Goal: Use online tool/utility: Use online tool/utility

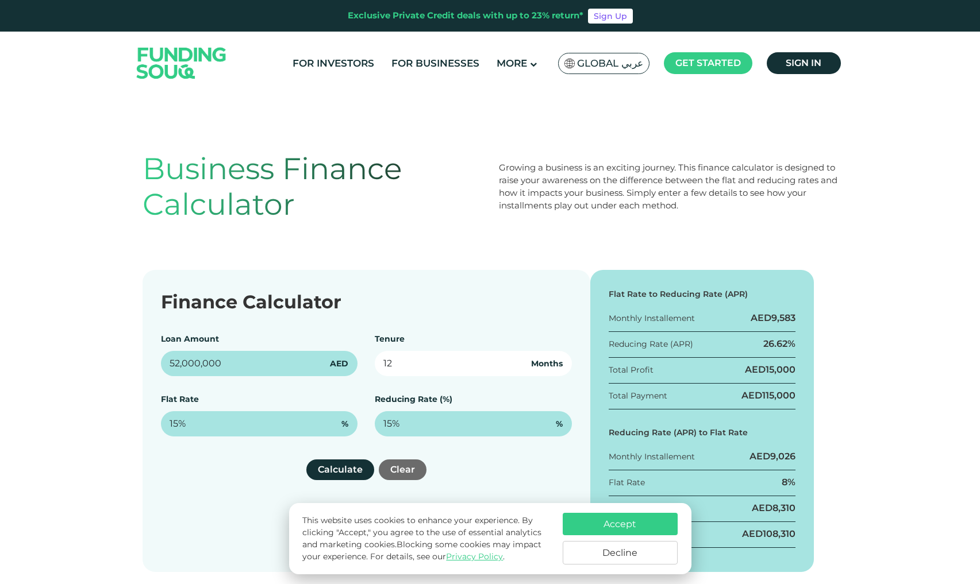
click at [420, 365] on input "12" at bounding box center [473, 363] width 197 height 25
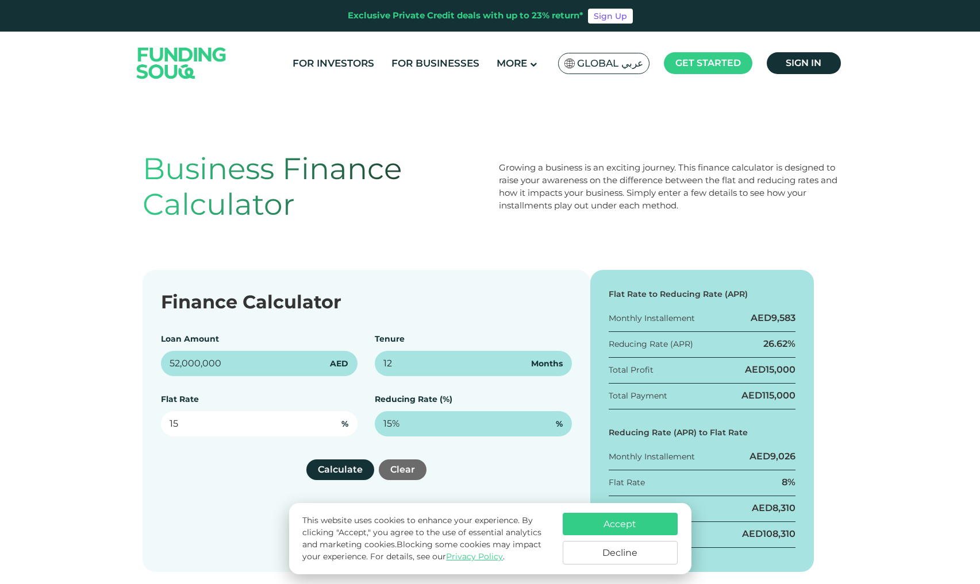
click at [293, 431] on input "15" at bounding box center [259, 423] width 197 height 25
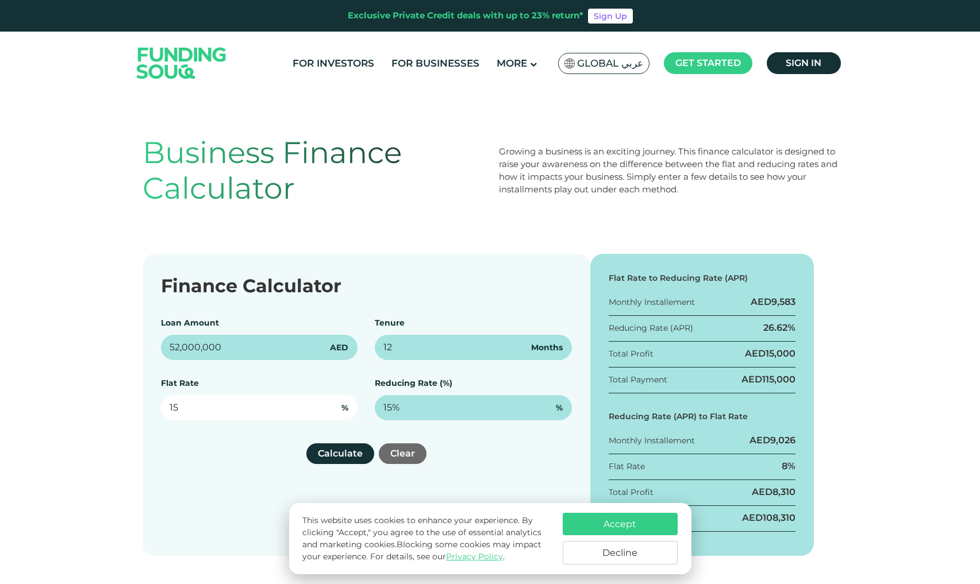
scroll to position [25, 0]
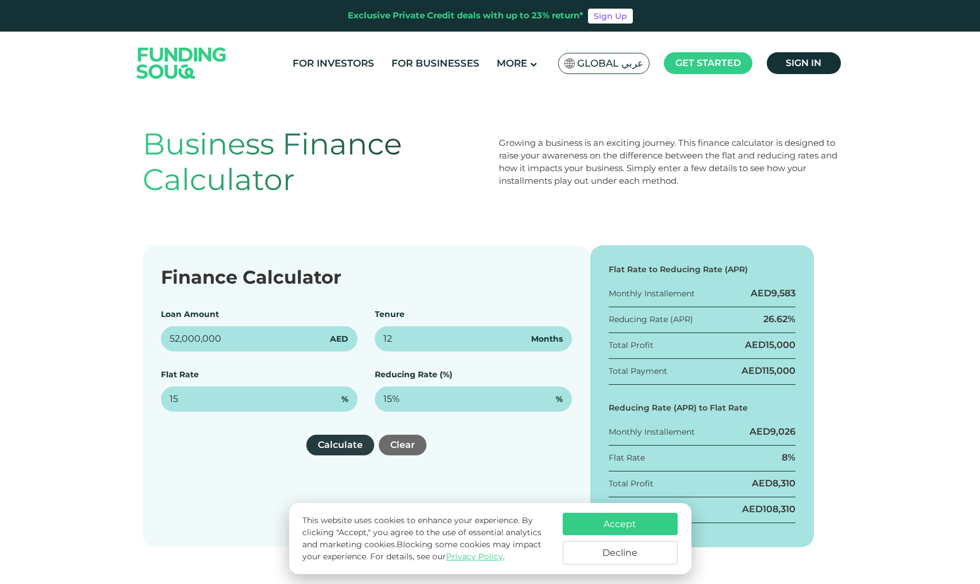
type input "15%"
click at [338, 444] on button "Calculate" at bounding box center [340, 445] width 68 height 21
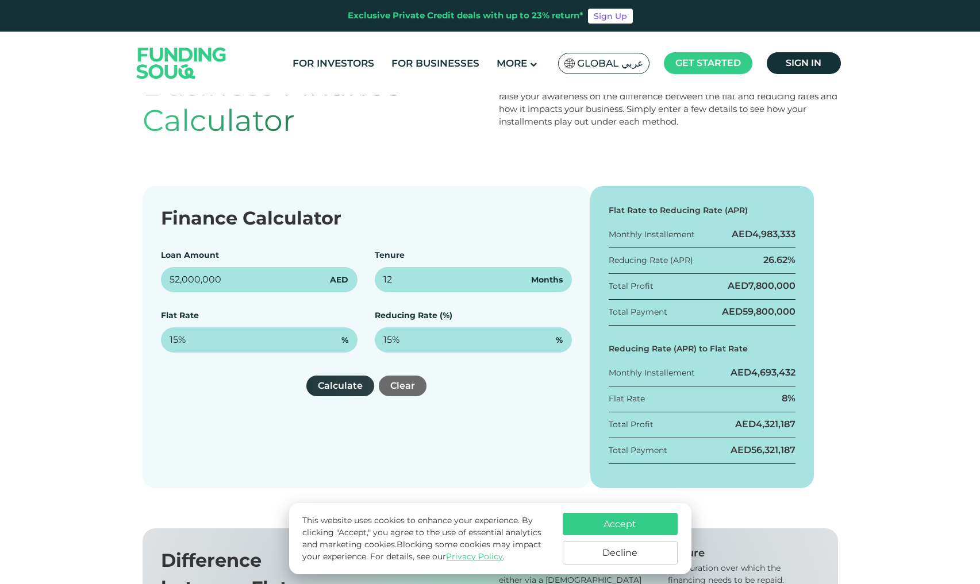
scroll to position [97, 0]
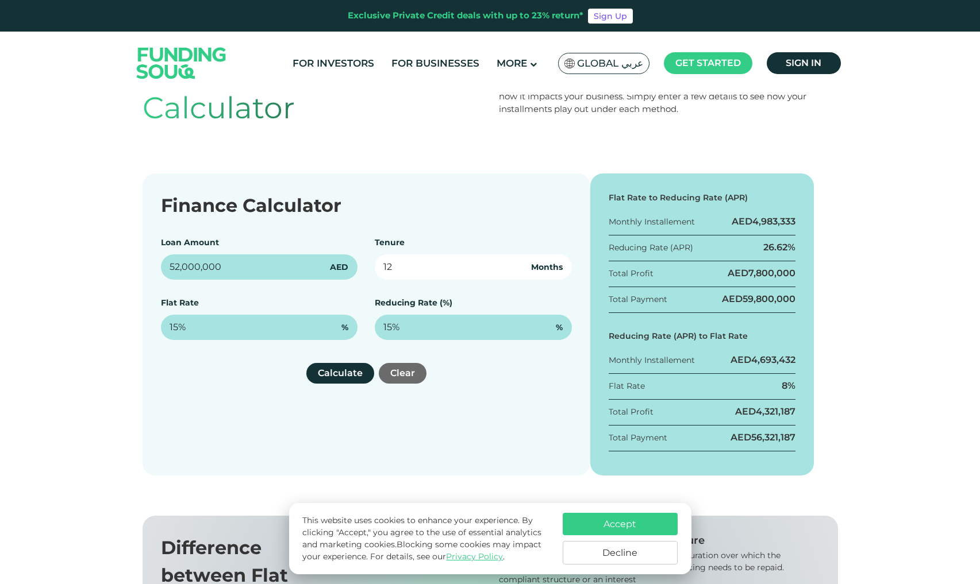
click at [415, 267] on input "12" at bounding box center [473, 267] width 197 height 25
type input "240"
click at [329, 407] on div "Finance Calculator Loan Amount 52,000,000 AED Tenure 240 Months Flat Rate 15% %…" at bounding box center [367, 325] width 448 height 302
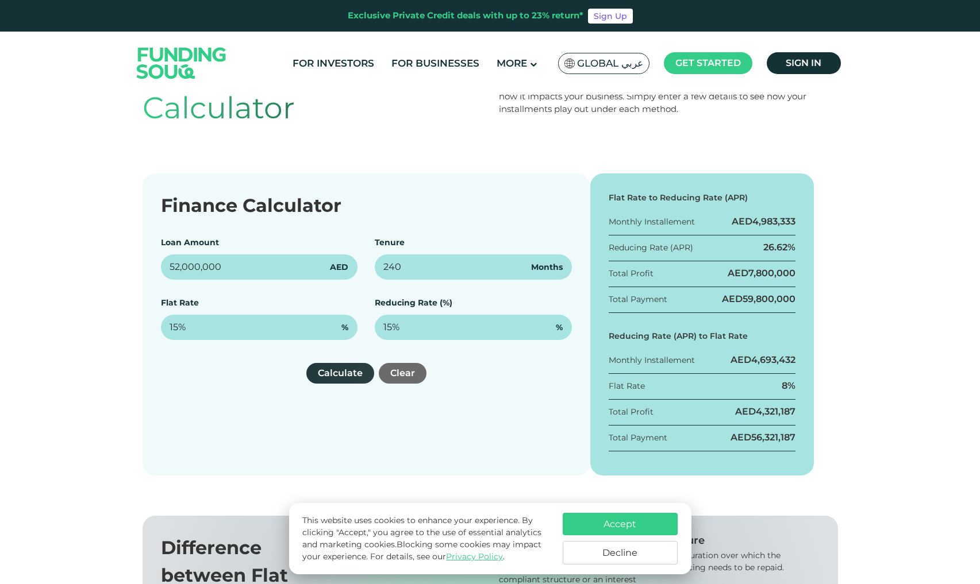
click at [329, 370] on button "Calculate" at bounding box center [340, 373] width 68 height 21
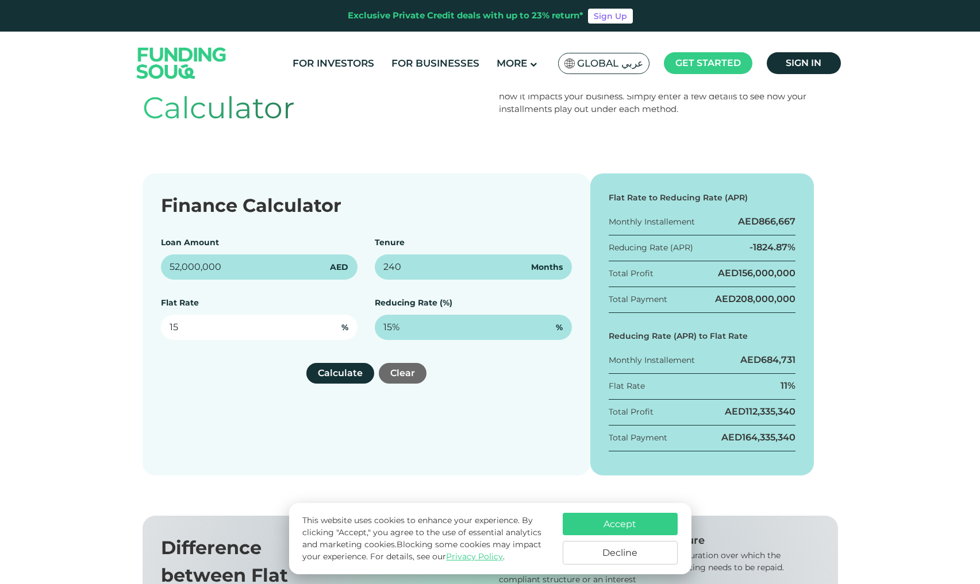
click at [277, 321] on input "15" at bounding box center [259, 327] width 197 height 25
type input "4.79%"
click at [305, 347] on div "Finance Calculator Loan Amount 52,000,000 AED Tenure 240 Months Flat Rate 4.79%…" at bounding box center [367, 325] width 448 height 302
click at [345, 384] on div "Finance Calculator Loan Amount 52,000,000 AED Tenure 240 Months Flat Rate 4.79%…" at bounding box center [367, 325] width 448 height 302
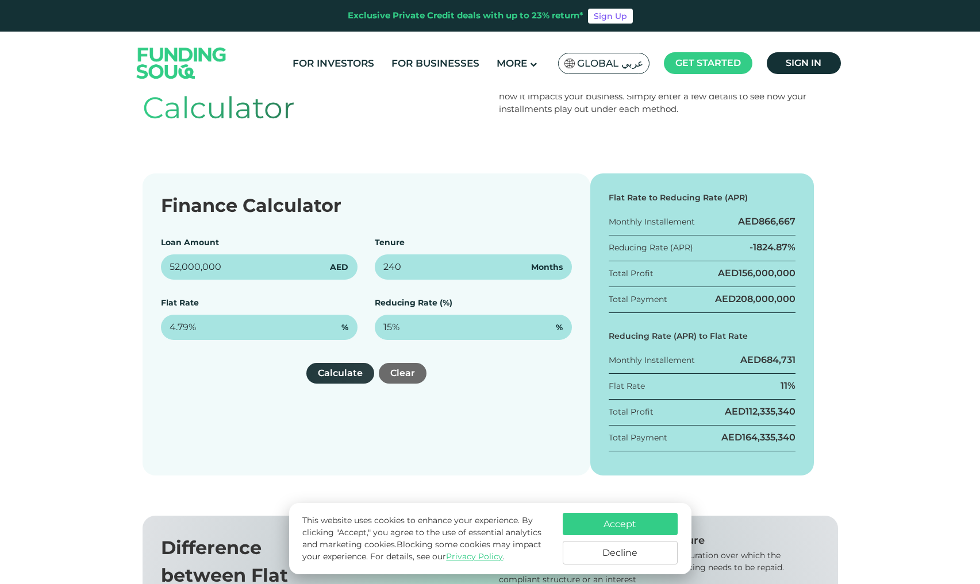
click at [344, 376] on button "Calculate" at bounding box center [340, 373] width 68 height 21
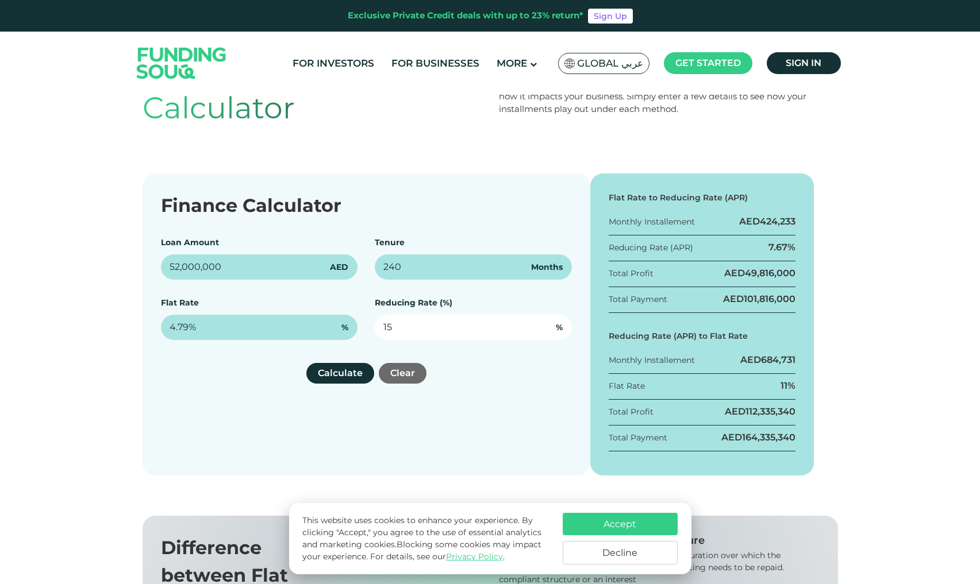
click at [399, 322] on input "15" at bounding box center [473, 327] width 197 height 25
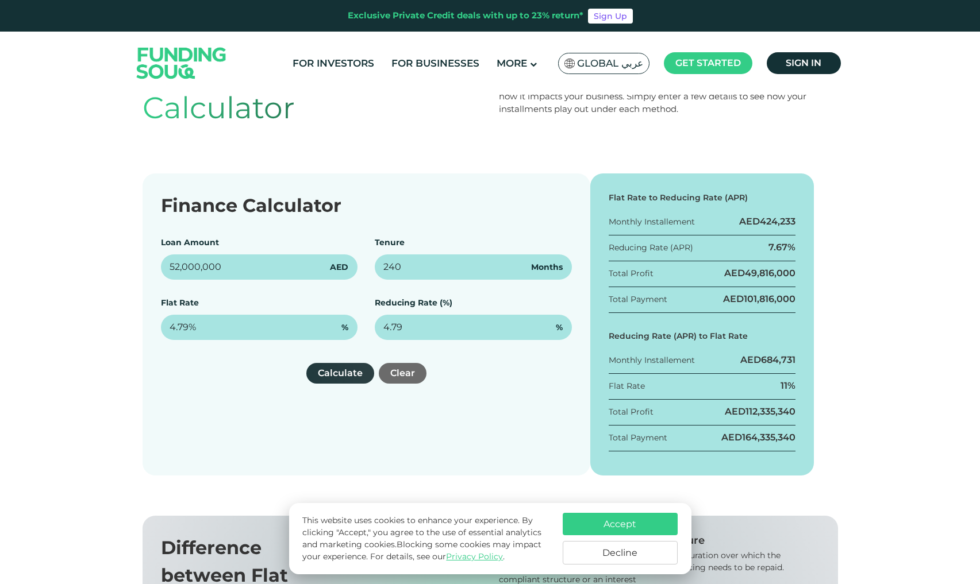
type input "4.79%"
click at [341, 380] on button "Calculate" at bounding box center [340, 373] width 68 height 21
click at [746, 431] on div "Flat Rate to Reducing Rate (APR) Monthly Installement AED 424,233 Reducing Rate…" at bounding box center [702, 325] width 224 height 302
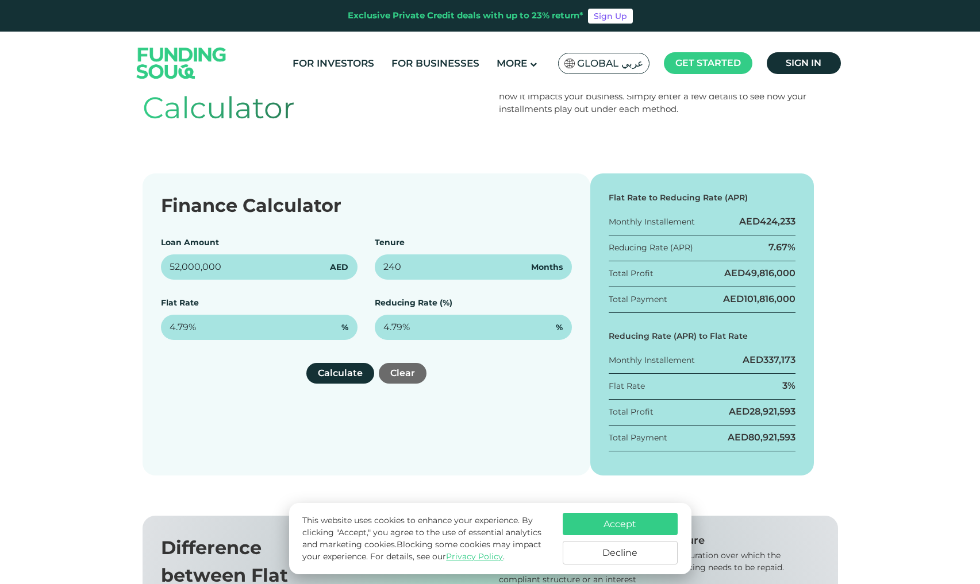
click at [694, 442] on div "Total Payment AED 80,921,593" at bounding box center [702, 442] width 187 height 20
click at [730, 411] on div "AED 28,921,593" at bounding box center [762, 412] width 67 height 13
click at [742, 384] on div "Flat Rate 3%" at bounding box center [702, 390] width 187 height 20
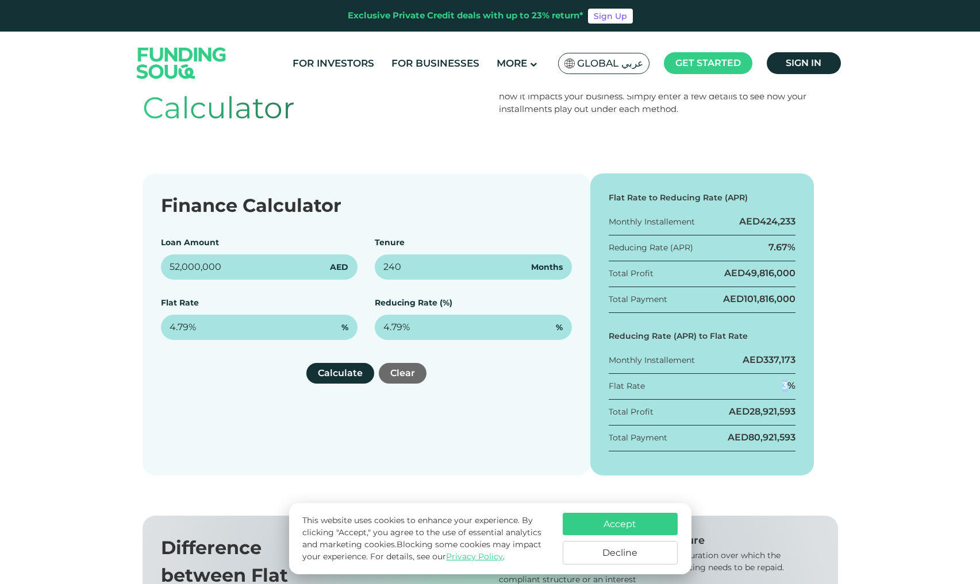
click at [742, 384] on div "Flat Rate 3%" at bounding box center [702, 390] width 187 height 20
click at [742, 361] on div "AED 337,173" at bounding box center [768, 360] width 53 height 13
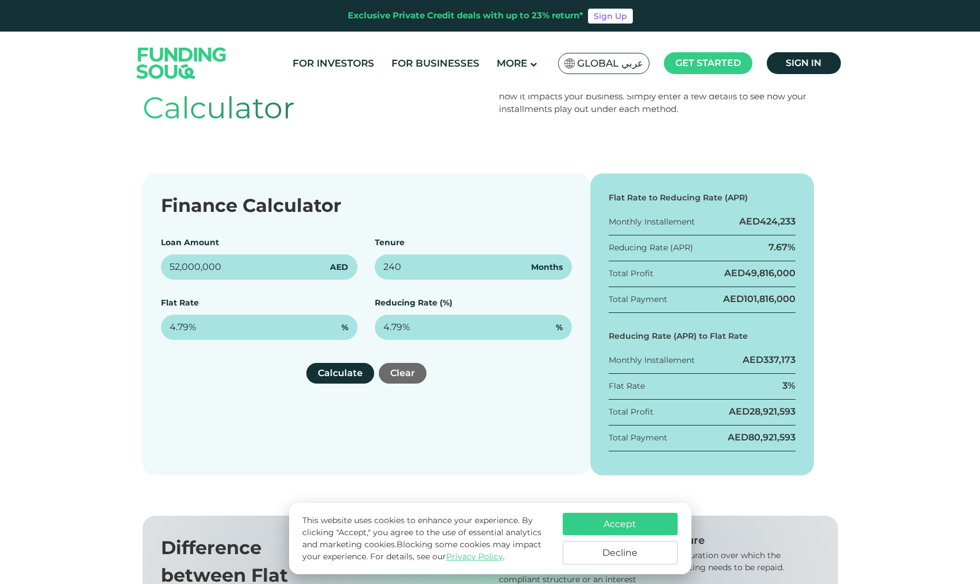
click at [723, 299] on div "AED 101,816,000" at bounding box center [759, 299] width 72 height 13
click at [720, 274] on div "Total Profit AED 49,816,000" at bounding box center [702, 277] width 187 height 20
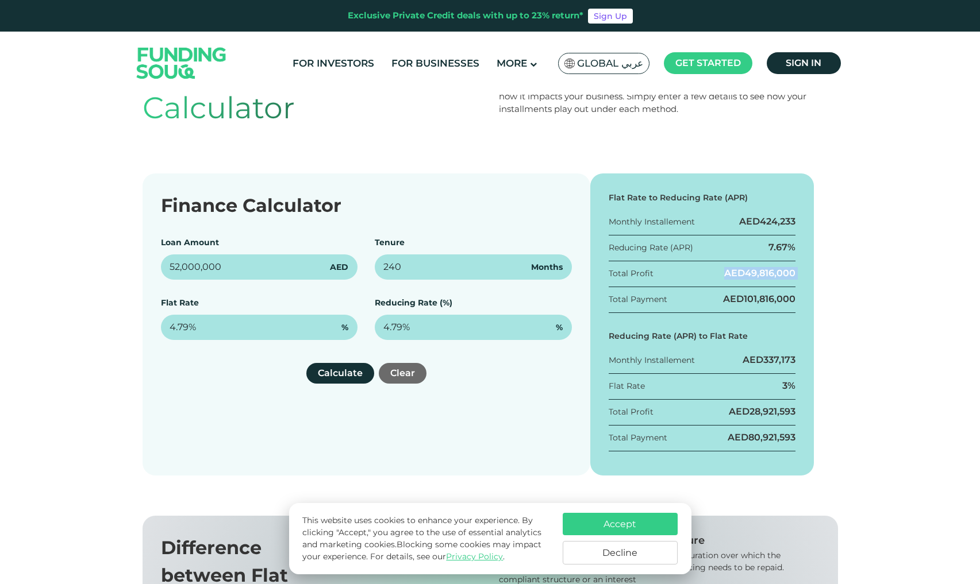
click at [720, 274] on div "Total Profit AED 49,816,000" at bounding box center [702, 277] width 187 height 20
click at [721, 247] on div "Reducing Rate (APR) 7.67%" at bounding box center [702, 251] width 187 height 20
